Goal: Task Accomplishment & Management: Manage account settings

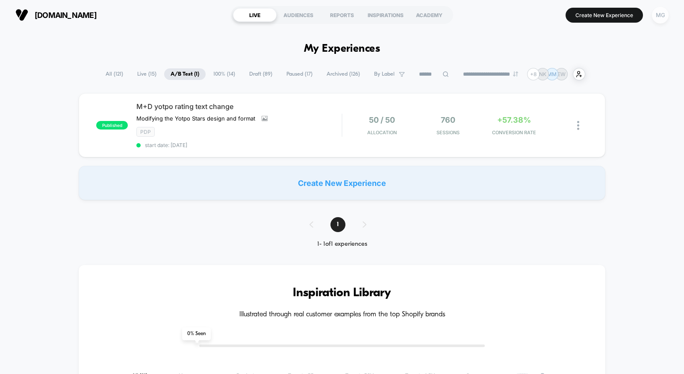
click at [668, 14] on div "MG" at bounding box center [660, 15] width 17 height 17
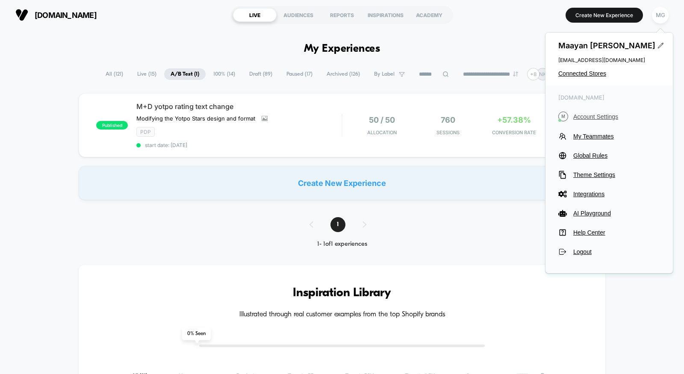
click at [594, 115] on span "Account Settings" at bounding box center [616, 116] width 87 height 7
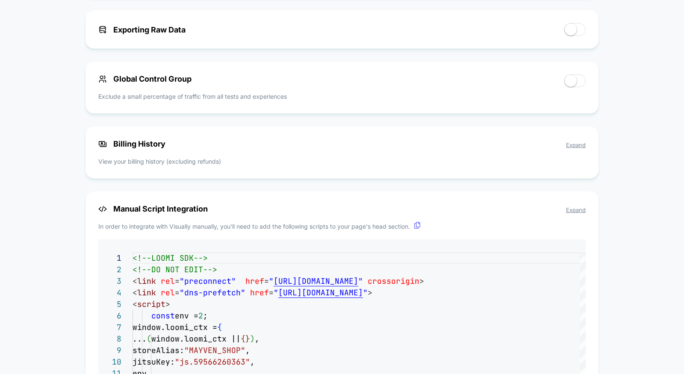
scroll to position [502, 0]
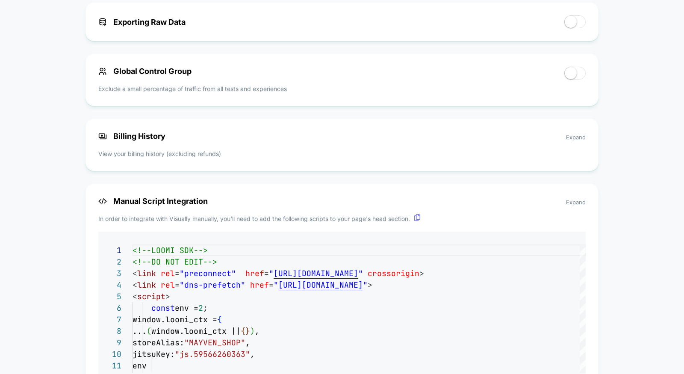
click at [577, 143] on div "Billing History Expand View your billing history (excluding refunds)" at bounding box center [341, 145] width 513 height 52
click at [577, 141] on span "Expand" at bounding box center [576, 137] width 20 height 7
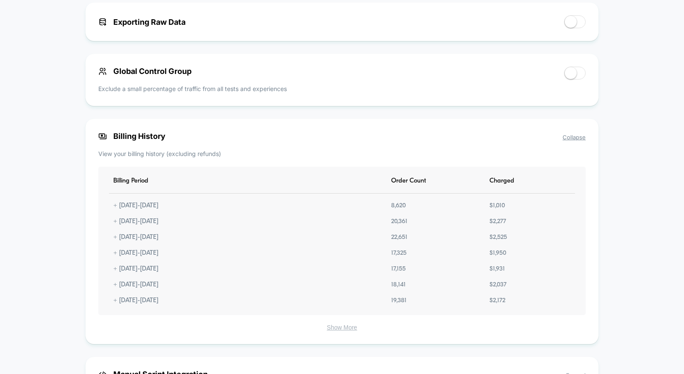
click at [500, 240] on div "$ 2,525" at bounding box center [498, 237] width 26 height 7
click at [501, 251] on div "$ 1,950" at bounding box center [497, 253] width 25 height 7
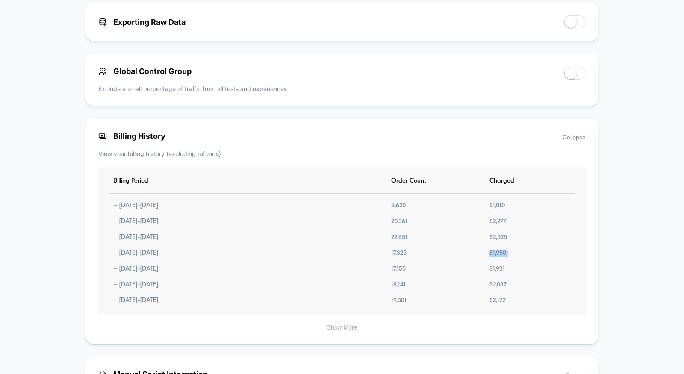
click at [501, 251] on div "$ 1,950" at bounding box center [497, 253] width 25 height 7
click at [501, 224] on div "$ 2,277" at bounding box center [497, 221] width 25 height 7
click at [501, 209] on div "$ 1,010" at bounding box center [497, 205] width 24 height 7
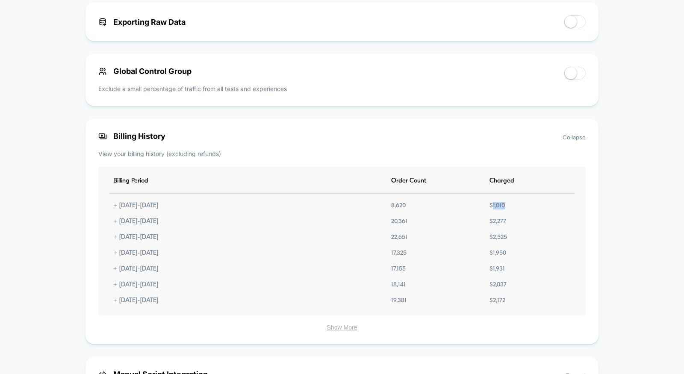
click at [501, 209] on div "$ 1,010" at bounding box center [497, 205] width 24 height 7
click at [498, 270] on div "$ 1,931" at bounding box center [497, 268] width 24 height 7
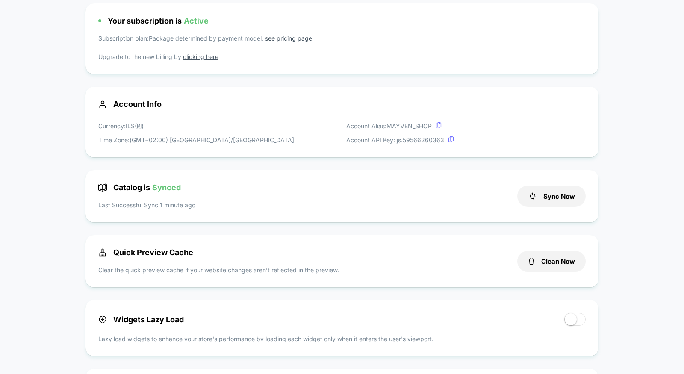
scroll to position [0, 0]
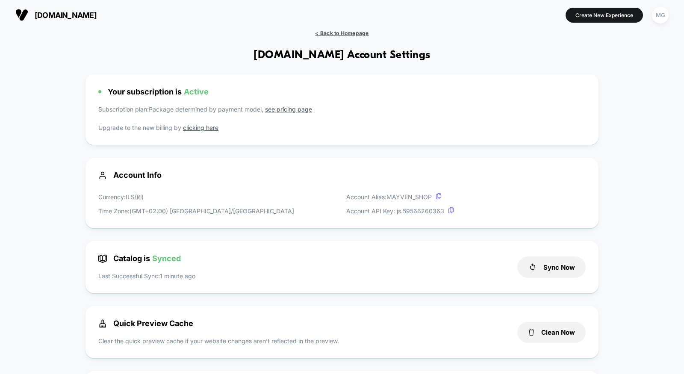
click at [351, 33] on span "< Back to Homepage" at bounding box center [341, 33] width 53 height 6
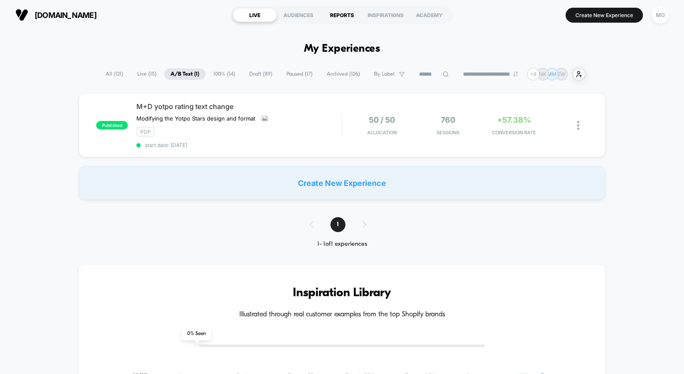
click at [337, 9] on div "REPORTS" at bounding box center [342, 15] width 44 height 14
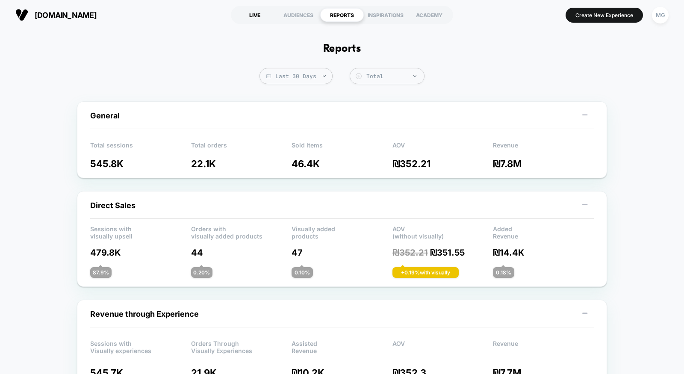
click at [252, 11] on div "LIVE" at bounding box center [255, 15] width 44 height 14
